Goal: Task Accomplishment & Management: Manage account settings

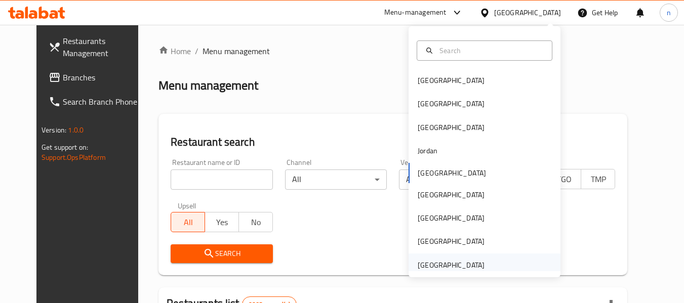
click at [450, 264] on div "[GEOGRAPHIC_DATA]" at bounding box center [451, 265] width 67 height 11
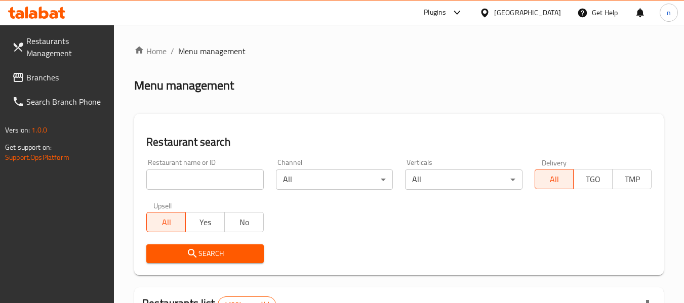
click at [35, 74] on span "Branches" at bounding box center [66, 77] width 80 height 12
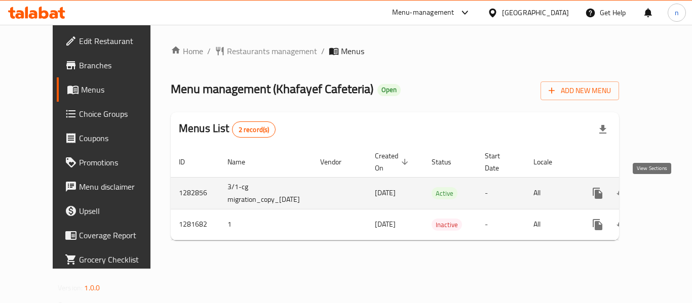
click at [664, 190] on icon "enhanced table" at bounding box center [670, 193] width 12 height 12
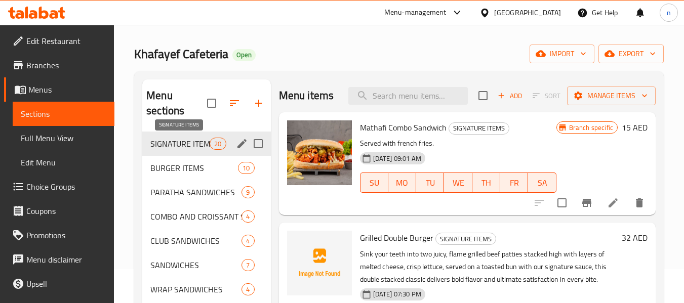
scroll to position [51, 0]
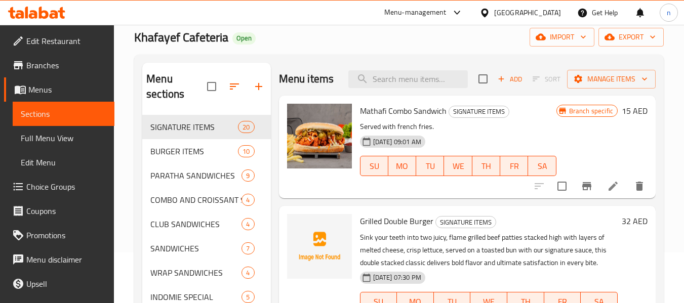
click at [39, 188] on span "Choice Groups" at bounding box center [66, 187] width 80 height 12
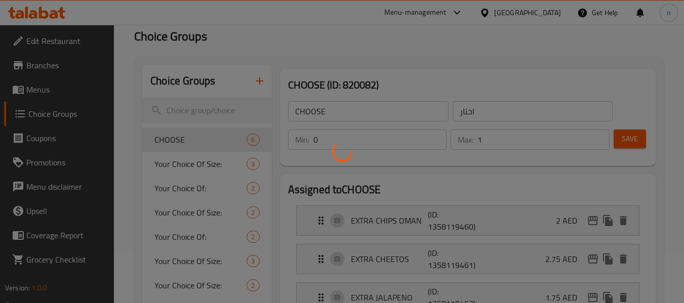
scroll to position [101, 0]
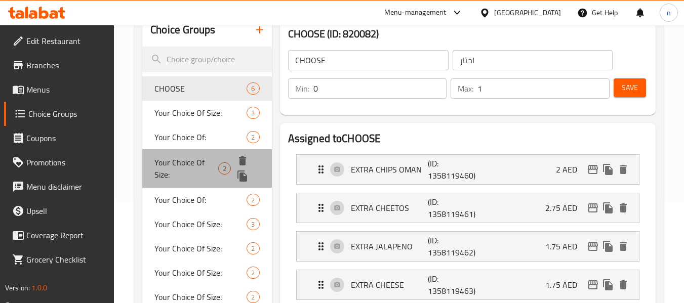
click at [194, 166] on span "Your Choice Of Size:" at bounding box center [186, 168] width 64 height 24
type input "Your Choice Of Size:"
type input "إختيارك من الحجم:"
type input "1"
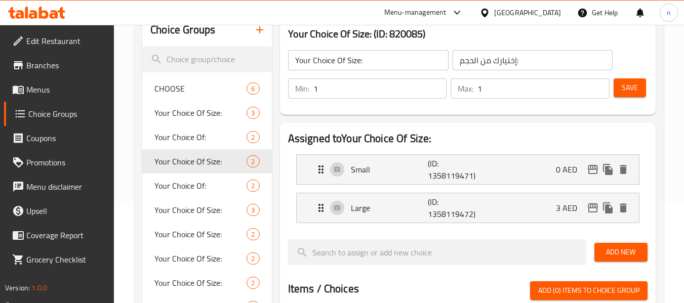
scroll to position [0, 0]
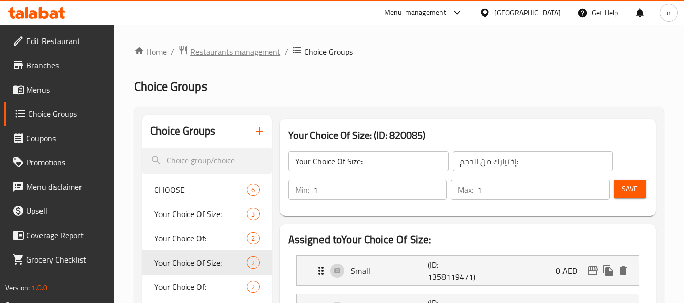
click at [214, 52] on span "Restaurants management" at bounding box center [235, 52] width 90 height 12
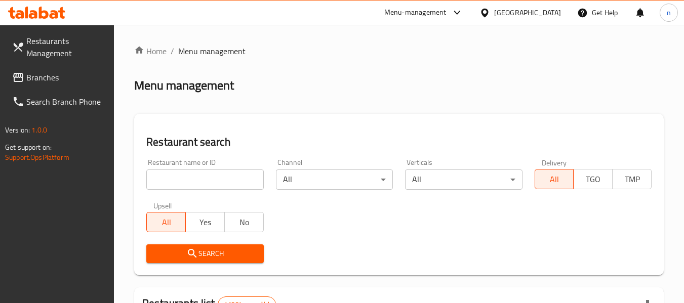
click at [59, 68] on link "Branches" at bounding box center [59, 77] width 110 height 24
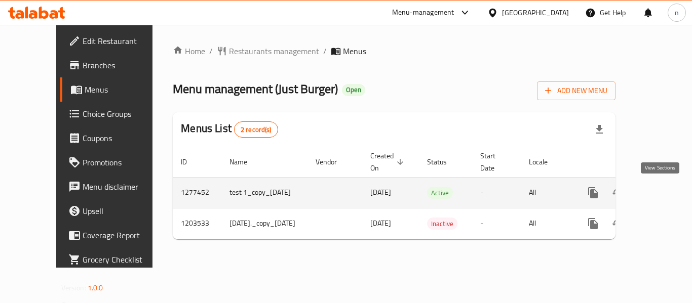
click at [660, 190] on icon "enhanced table" at bounding box center [666, 193] width 12 height 12
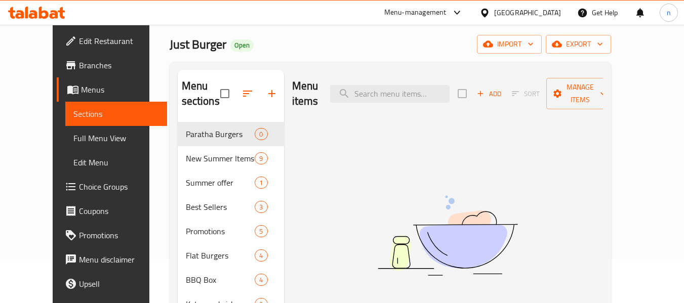
scroll to position [101, 0]
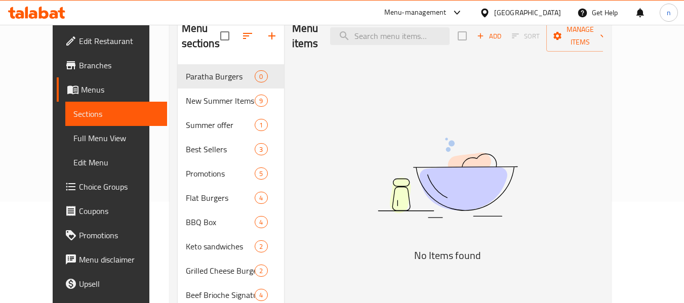
click at [79, 193] on span "Choice Groups" at bounding box center [119, 187] width 80 height 12
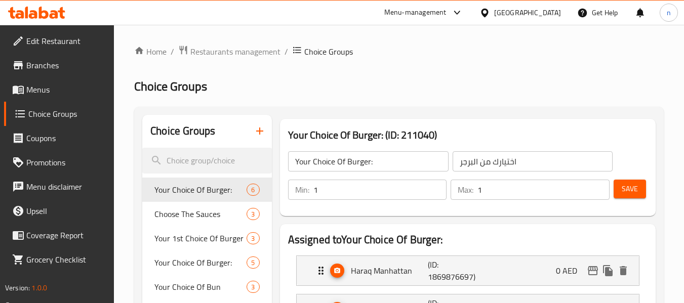
click at [439, 81] on h2 "Choice Groups" at bounding box center [399, 86] width 530 height 16
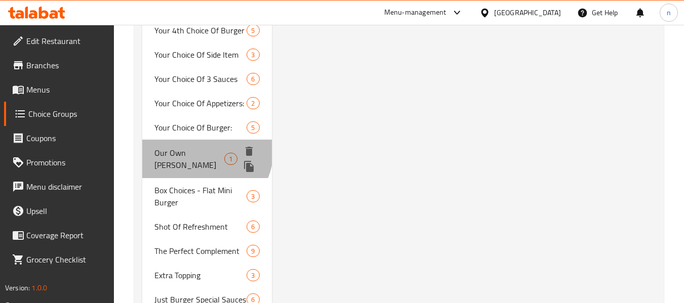
click at [203, 151] on span "Our Own Caesar" at bounding box center [189, 159] width 70 height 24
type input "Our Own Caesar"
type input "قيصرنا الخاص"
type input "0"
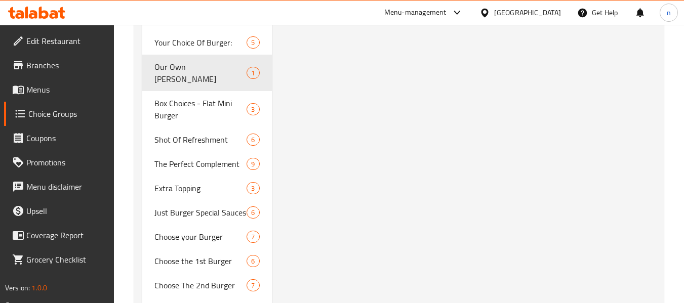
scroll to position [1777, 0]
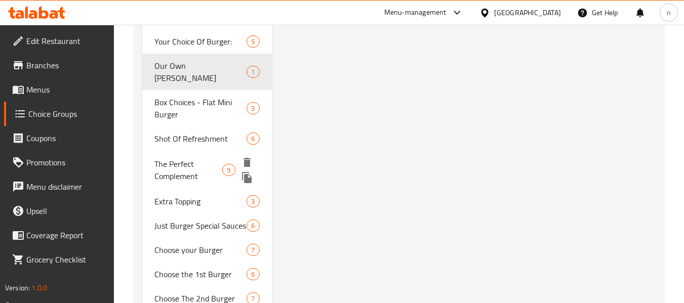
drag, startPoint x: 179, startPoint y: 158, endPoint x: 463, endPoint y: 150, distance: 283.7
click at [179, 158] on span "The Perfect Complement" at bounding box center [188, 170] width 68 height 24
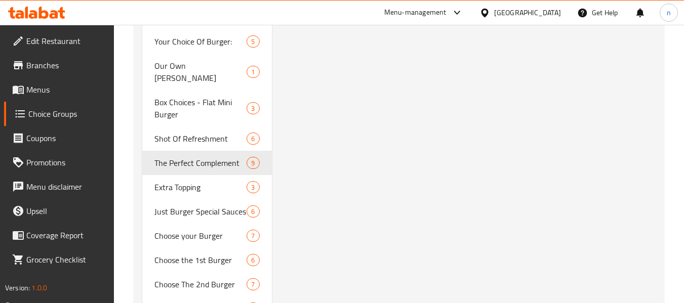
type input "The Perfect Complement"
type input "تكملة مثالية"
type input "9"
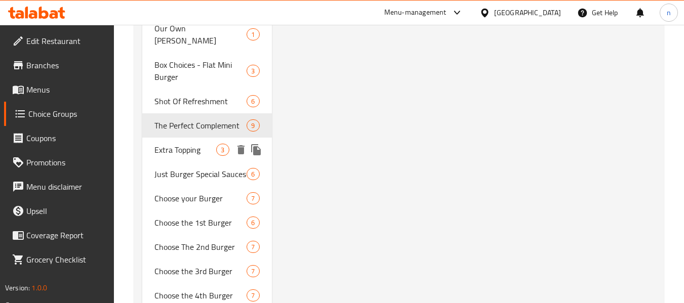
scroll to position [1800, 0]
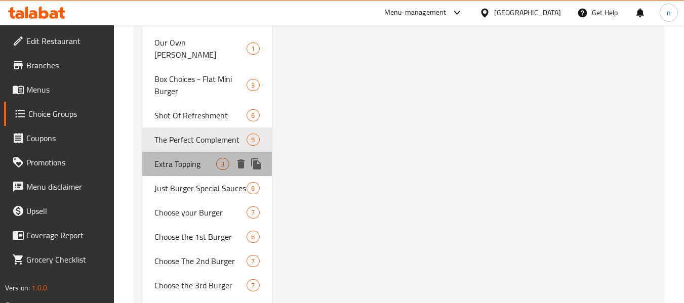
click at [171, 158] on span "Extra Topping" at bounding box center [185, 164] width 62 height 12
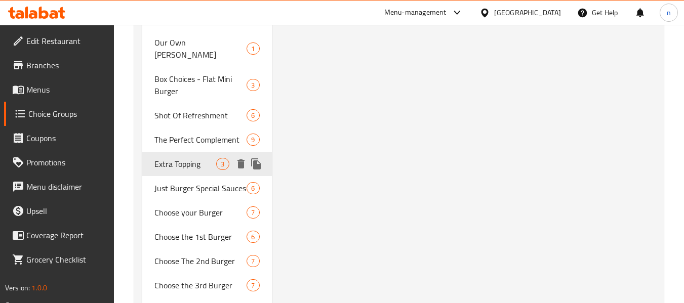
type input "Extra Topping"
type input "إكسترا توبينج الأكثر مبيعًا"
type input "3"
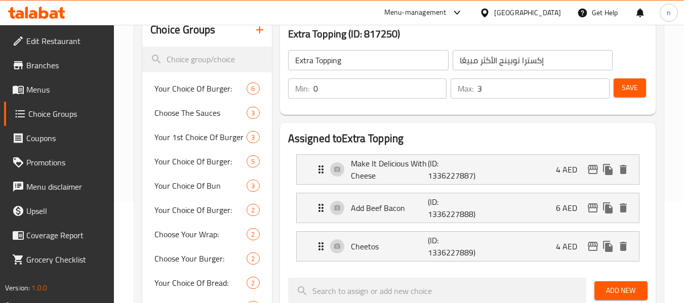
scroll to position [1824, 0]
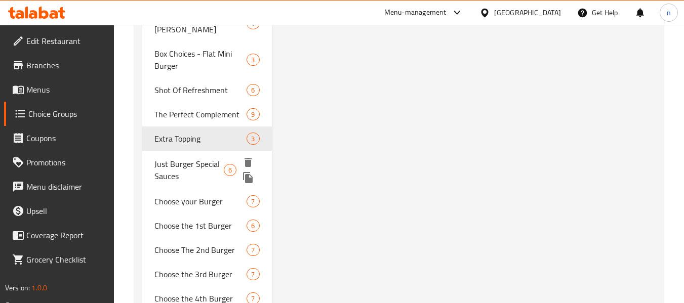
click at [174, 158] on span "Just Burger Special Sauces" at bounding box center [188, 170] width 69 height 24
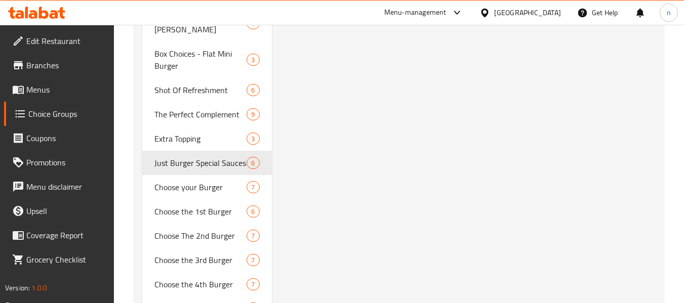
type input "Just Burger Special Sauces"
type input "صوصات جست برجر خاصة"
type input "6"
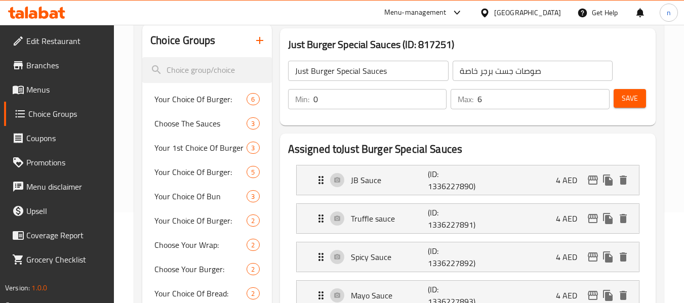
scroll to position [0, 0]
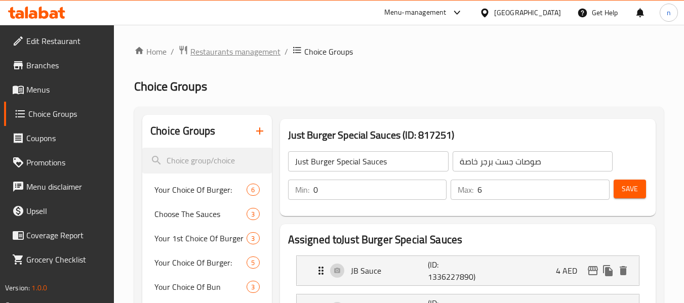
click at [242, 49] on span "Restaurants management" at bounding box center [235, 52] width 90 height 12
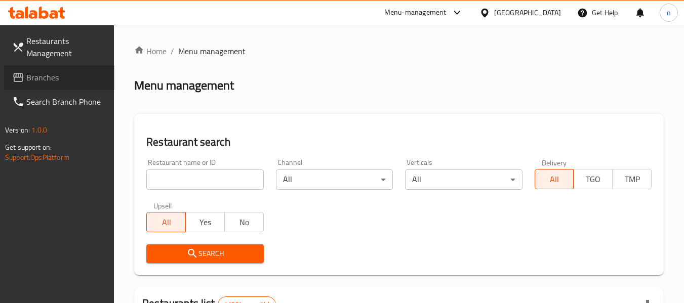
click at [65, 83] on span "Branches" at bounding box center [66, 77] width 80 height 12
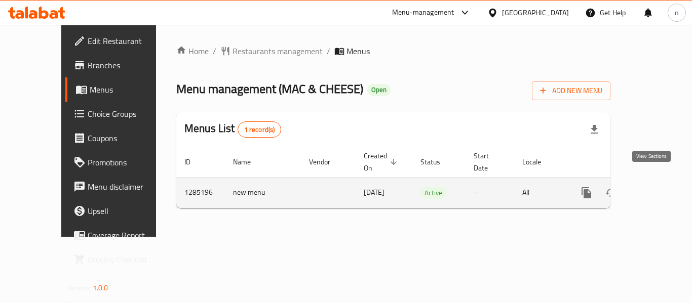
click at [650, 181] on link "enhanced table" at bounding box center [659, 193] width 24 height 24
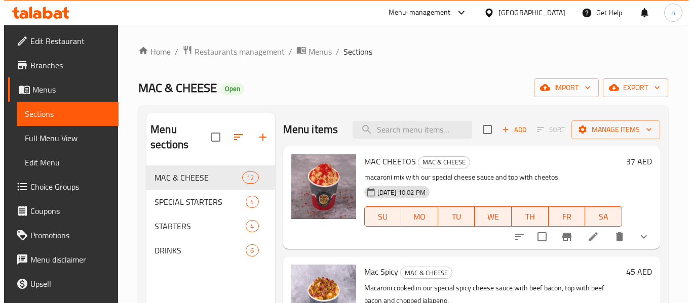
scroll to position [51, 0]
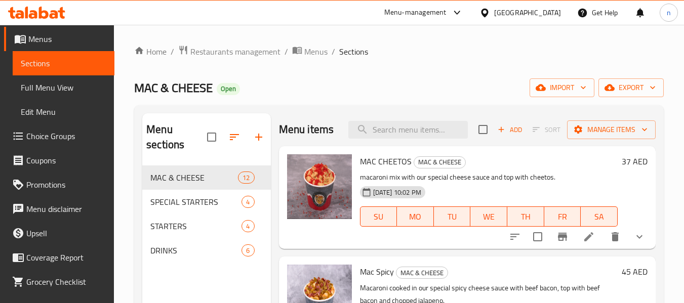
click at [51, 133] on span "Choice Groups" at bounding box center [66, 136] width 80 height 12
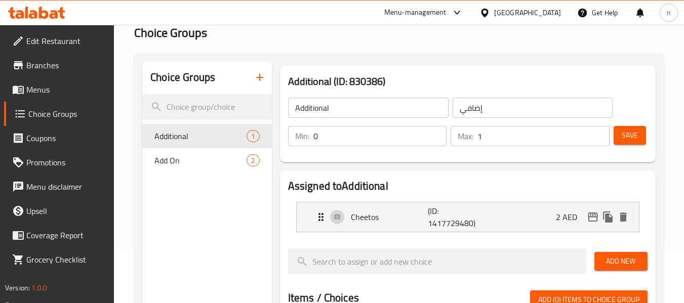
scroll to position [101, 0]
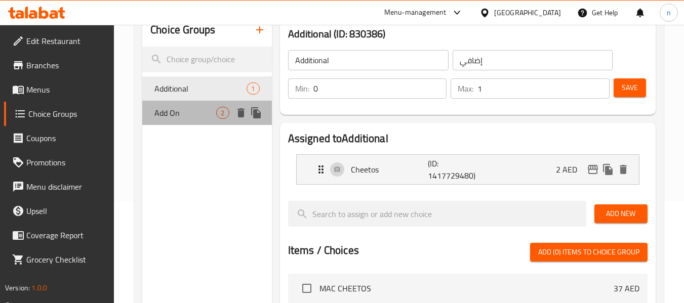
click at [182, 116] on span "Add On" at bounding box center [185, 113] width 62 height 12
type input "Add On"
type input "الإضافات:"
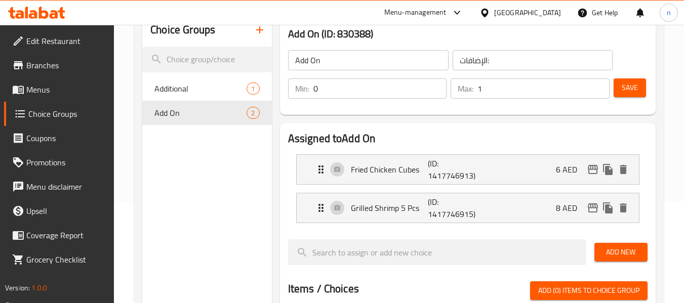
scroll to position [0, 0]
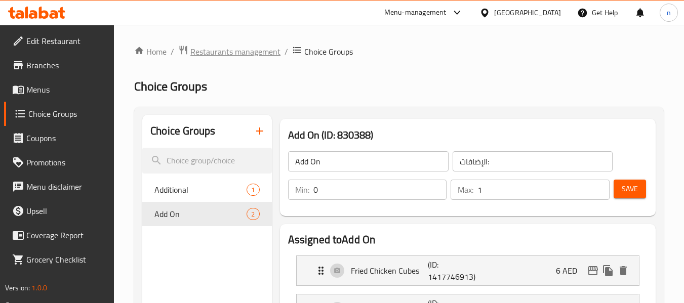
click at [233, 54] on span "Restaurants management" at bounding box center [235, 52] width 90 height 12
